Goal: Register for event/course

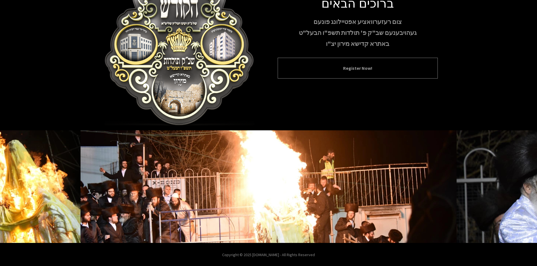
scroll to position [48, 0]
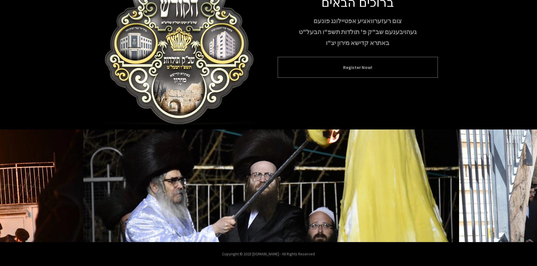
drag, startPoint x: 299, startPoint y: 76, endPoint x: 304, endPoint y: 77, distance: 5.3
click at [299, 76] on div "Register Now!" at bounding box center [358, 67] width 160 height 21
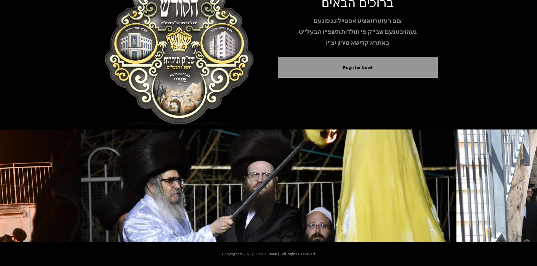
scroll to position [0, 0]
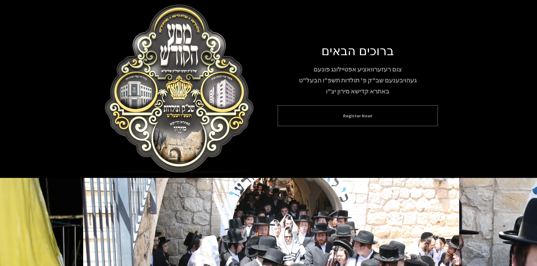
click at [372, 119] on button "Register Now!" at bounding box center [358, 115] width 146 height 7
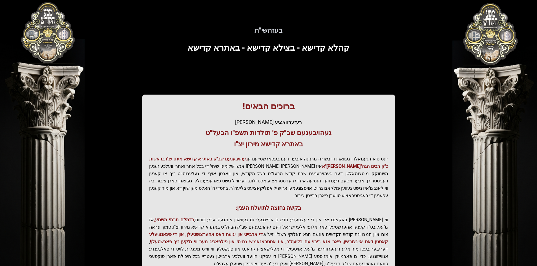
click at [185, 188] on p "זינט ס'איז געמאלדן געווארן די בשורה מרנינה איבער דעם בעפארשטייענדע געהויבענעם ש…" at bounding box center [268, 178] width 239 height 44
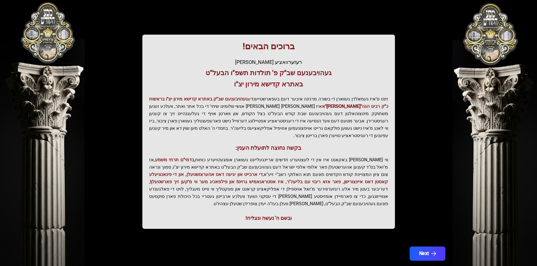
click at [434, 252] on icon "button" at bounding box center [433, 254] width 5 height 5
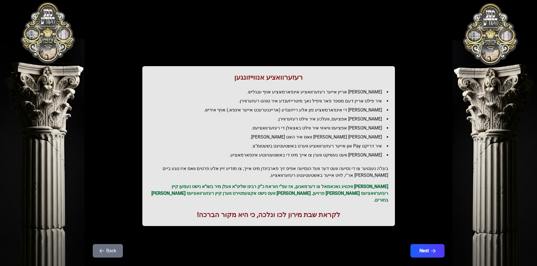
scroll to position [0, 0]
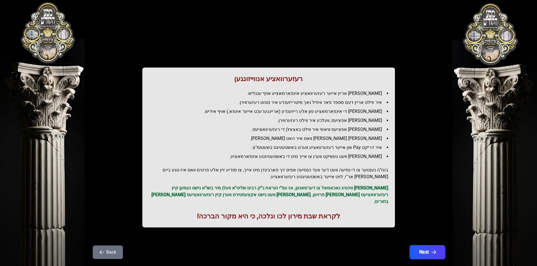
click at [425, 249] on button "Next" at bounding box center [427, 252] width 36 height 14
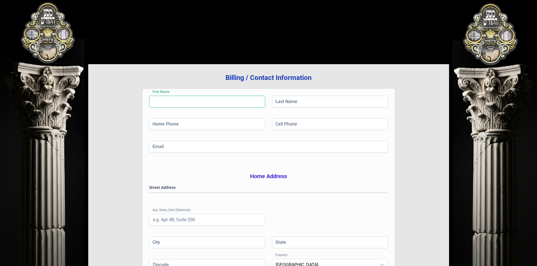
click at [179, 105] on input "First Name" at bounding box center [207, 102] width 116 height 12
type input "j"
click at [302, 102] on input "Last Name" at bounding box center [330, 102] width 116 height 12
type input "w"
click at [183, 121] on input "Home Phone" at bounding box center [207, 124] width 116 height 12
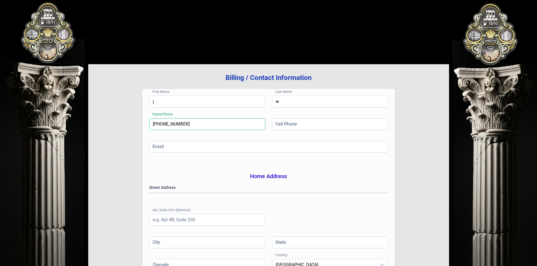
click at [181, 121] on input "[PHONE_NUMBER]" at bounding box center [207, 124] width 116 height 12
type input "[PHONE_NUMBER]"
click at [278, 105] on input "w" at bounding box center [330, 102] width 116 height 12
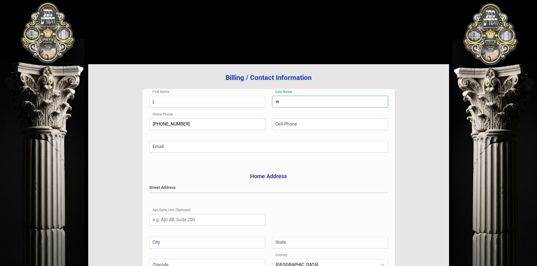
click at [278, 105] on input "w" at bounding box center [330, 102] width 116 height 12
click at [289, 128] on input "Cell Phone" at bounding box center [330, 124] width 116 height 12
paste input "[PHONE_NUMBER]"
type input "[PHONE_NUMBER]"
click at [187, 149] on input "Email" at bounding box center [268, 147] width 239 height 12
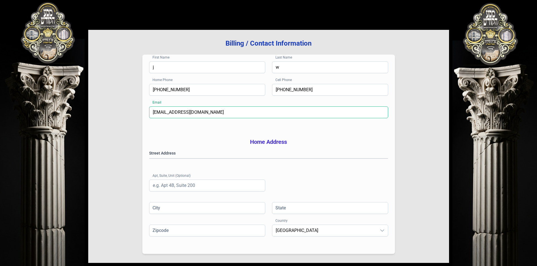
scroll to position [83, 0]
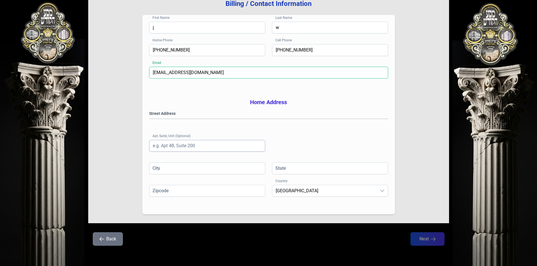
type input "[EMAIL_ADDRESS][DOMAIN_NAME]"
click at [167, 150] on input "Apt, Suite, Unit (Optional)" at bounding box center [207, 146] width 116 height 12
click at [168, 172] on input "City" at bounding box center [207, 169] width 116 height 12
click at [170, 187] on input "Zipcode" at bounding box center [207, 191] width 116 height 12
type input "10950"
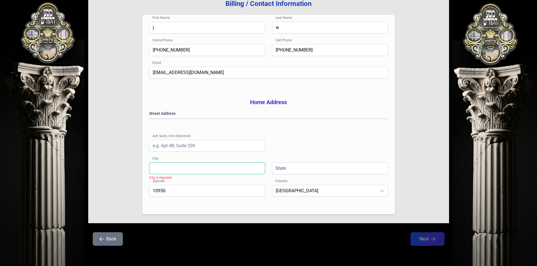
click at [170, 172] on input "City" at bounding box center [207, 169] width 116 height 12
type input "monroe"
click at [271, 171] on div "City [GEOGRAPHIC_DATA]" at bounding box center [268, 174] width 239 height 23
click at [276, 171] on input "State" at bounding box center [330, 169] width 116 height 12
type input "NY"
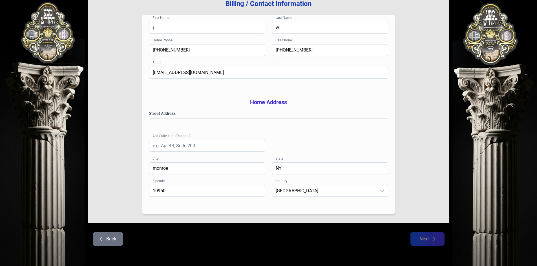
click at [241, 199] on div "Zipcode 10950 Country [GEOGRAPHIC_DATA]" at bounding box center [268, 196] width 239 height 23
click at [149, 119] on gmp-place-autocomplete at bounding box center [149, 119] width 0 height 0
type input "Monroe"
click at [419, 239] on button "Next" at bounding box center [427, 239] width 36 height 14
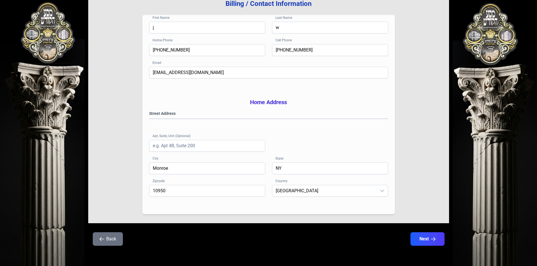
scroll to position [0, 0]
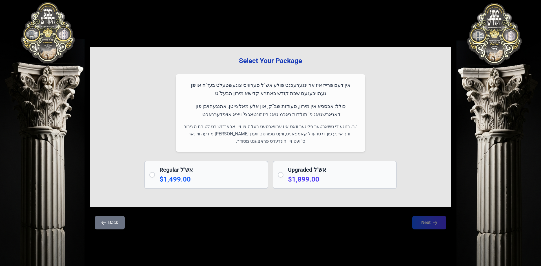
click at [192, 172] on h2 "Regular אש"ל" at bounding box center [211, 170] width 104 height 8
radio input "true"
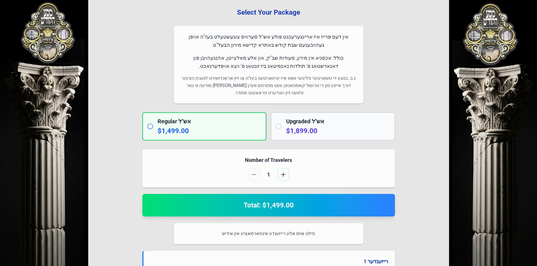
scroll to position [254, 0]
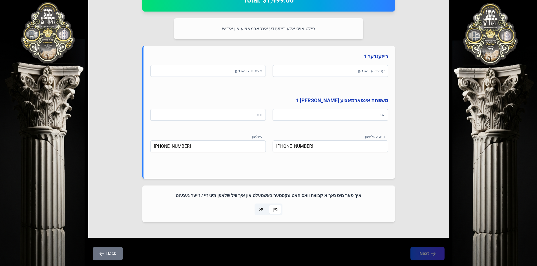
click at [117, 256] on button "Back" at bounding box center [108, 254] width 30 height 14
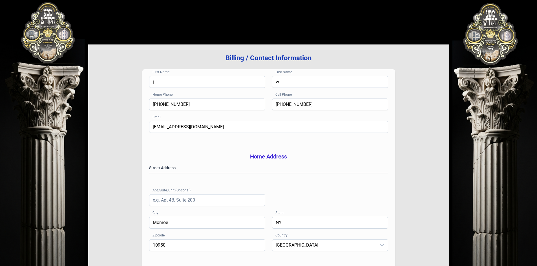
scroll to position [28, 0]
